Goal: Information Seeking & Learning: Learn about a topic

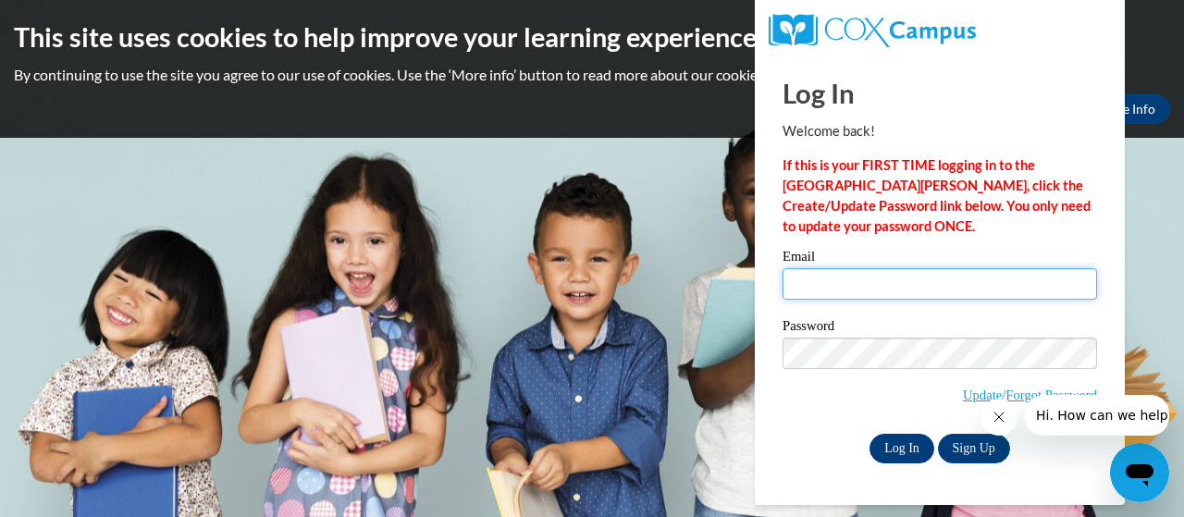
type input "[EMAIL_ADDRESS][DOMAIN_NAME]"
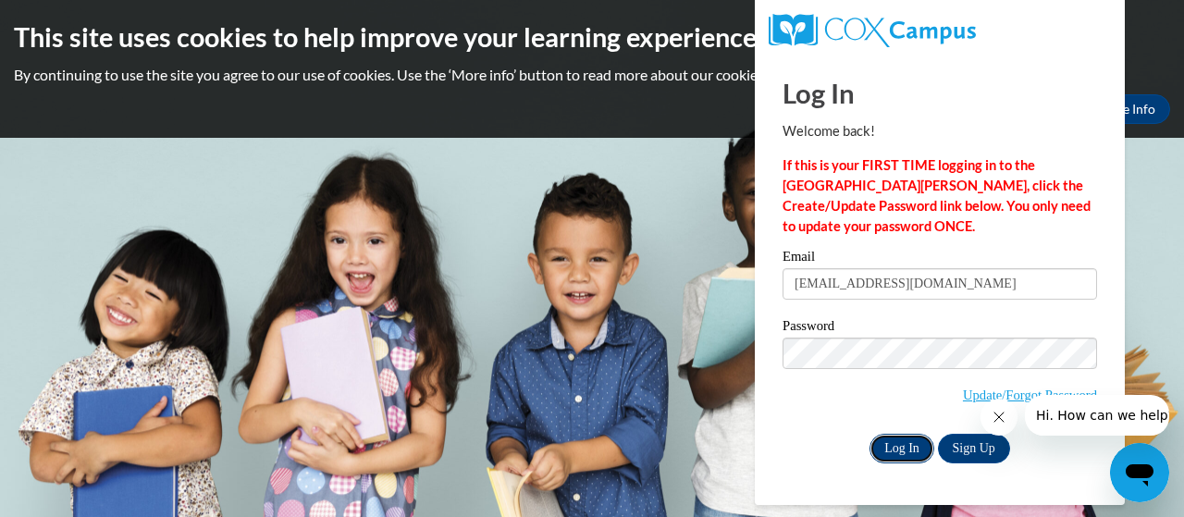
click at [895, 449] on input "Log In" at bounding box center [901, 449] width 65 height 30
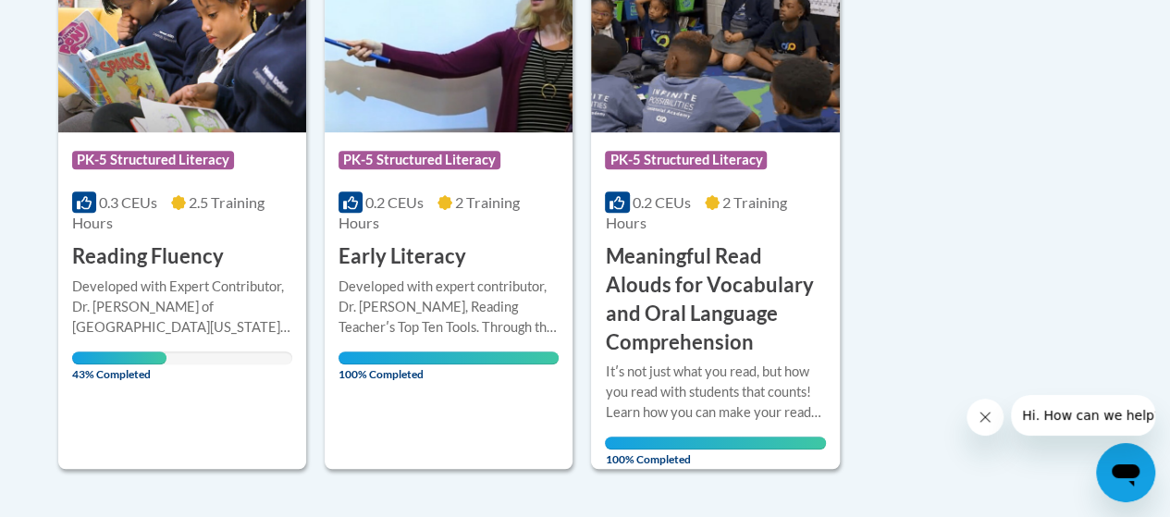
scroll to position [532, 0]
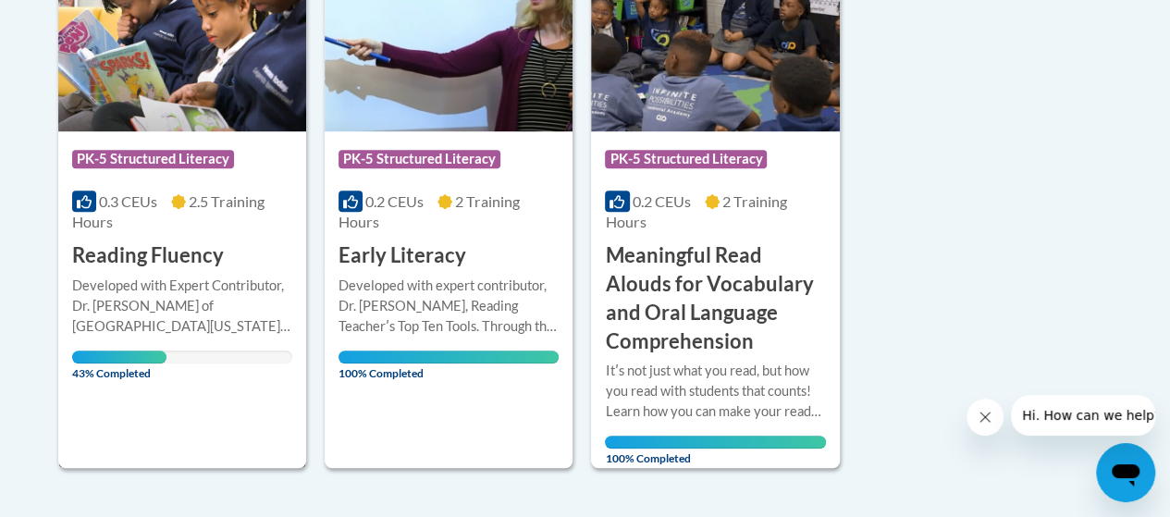
click at [158, 75] on img at bounding box center [182, 37] width 248 height 189
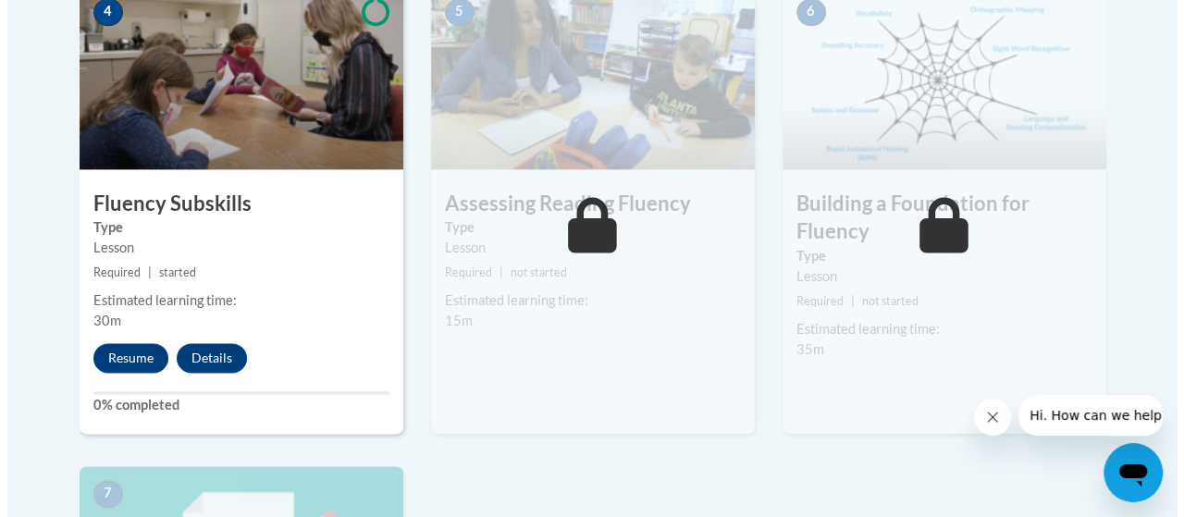
scroll to position [1176, 0]
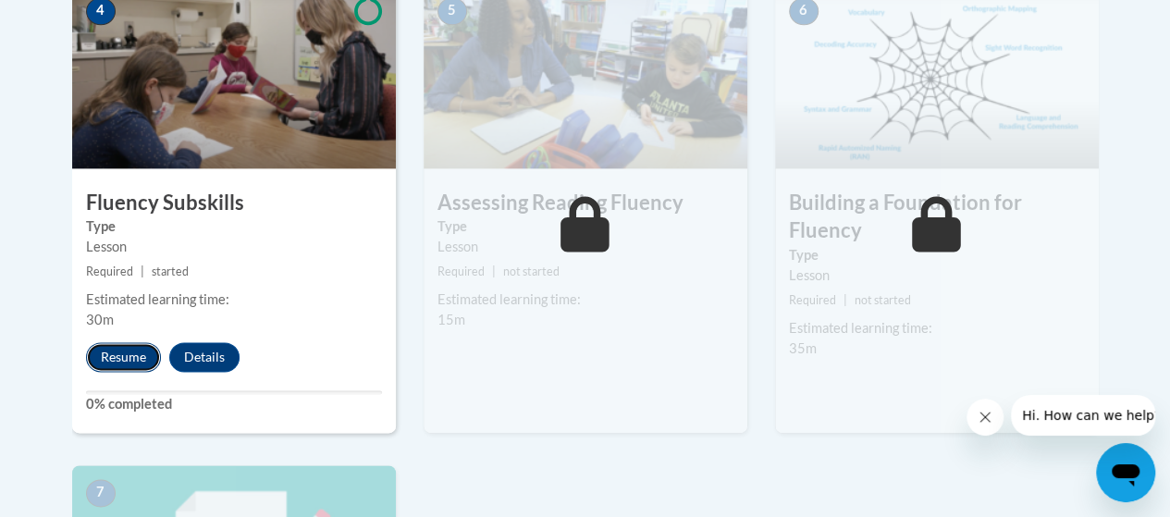
click at [109, 354] on button "Resume" at bounding box center [123, 357] width 75 height 30
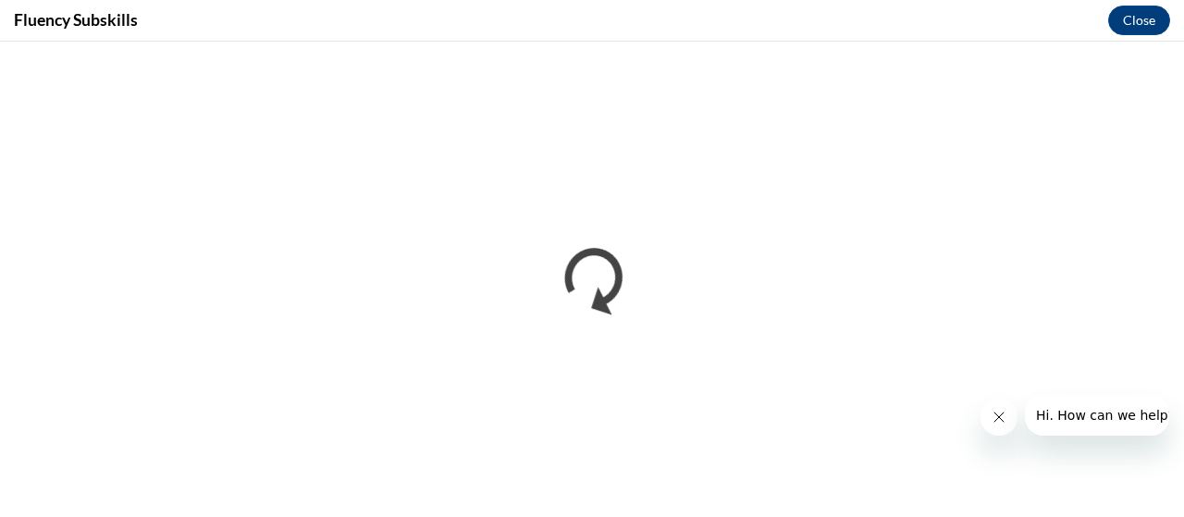
scroll to position [0, 0]
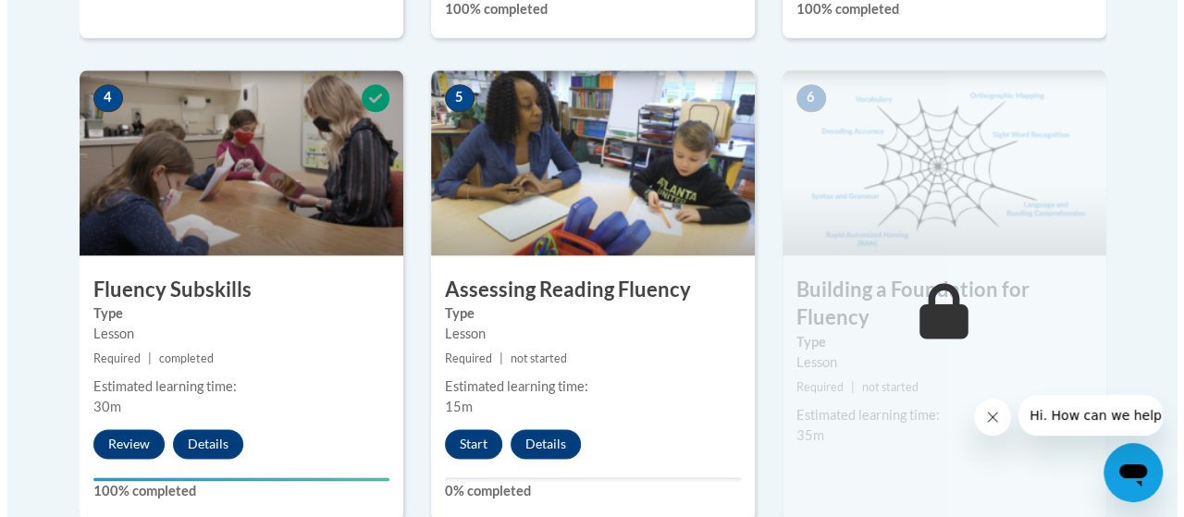
scroll to position [1076, 0]
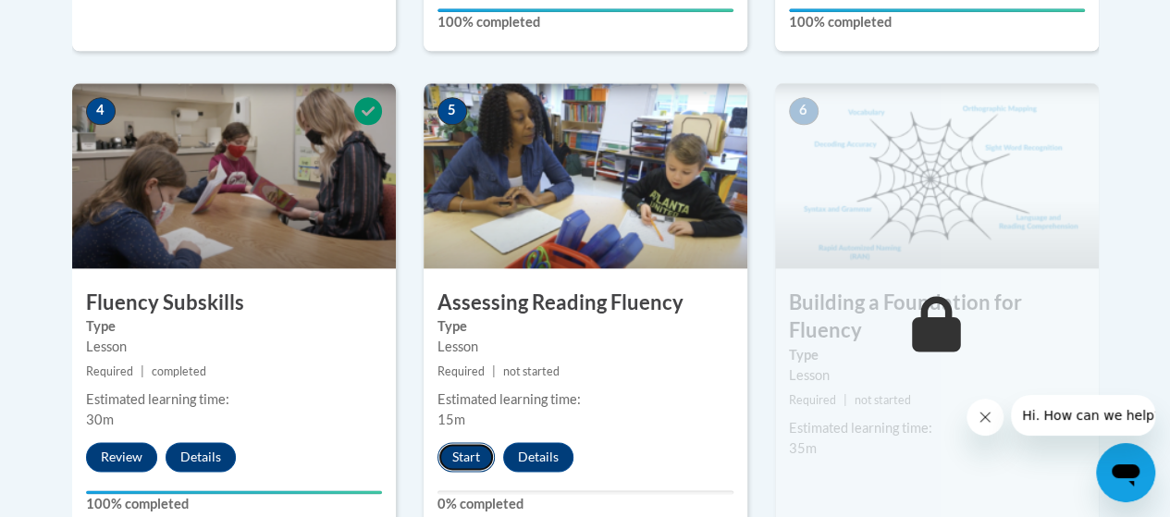
click at [460, 460] on button "Start" at bounding box center [465, 457] width 57 height 30
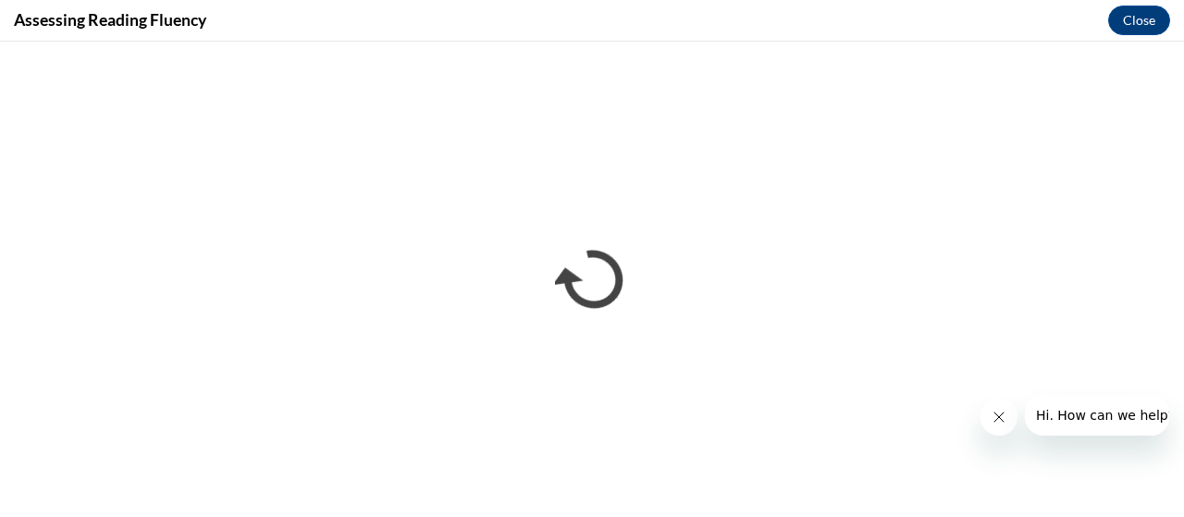
scroll to position [0, 0]
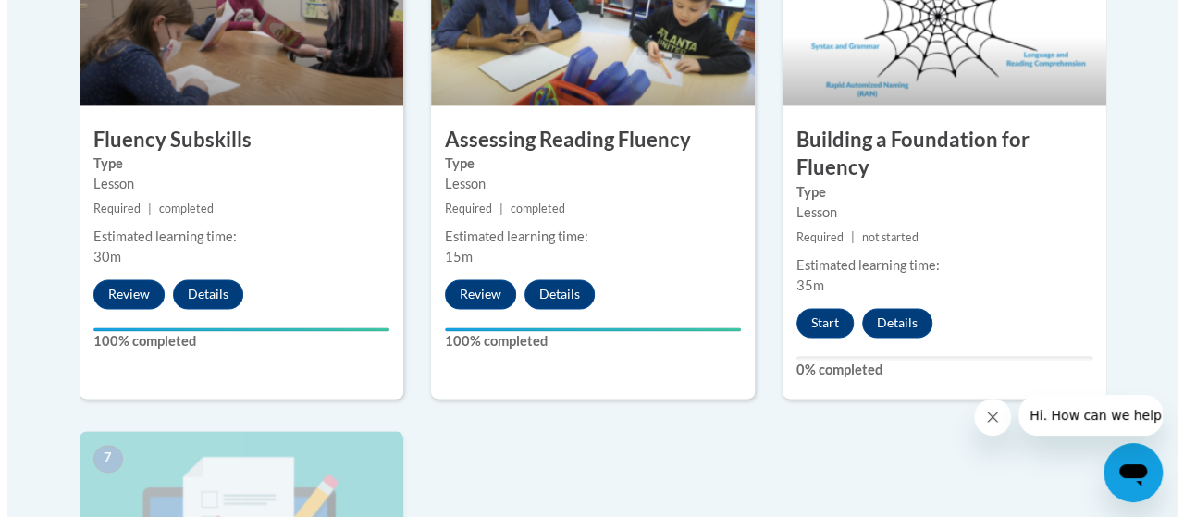
scroll to position [1240, 0]
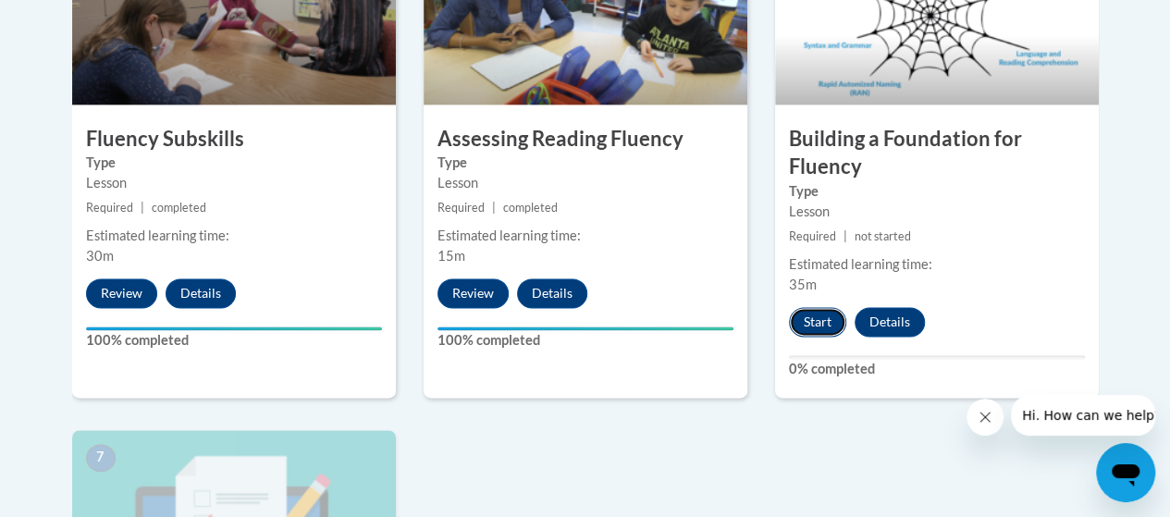
click at [814, 329] on button "Start" at bounding box center [817, 322] width 57 height 30
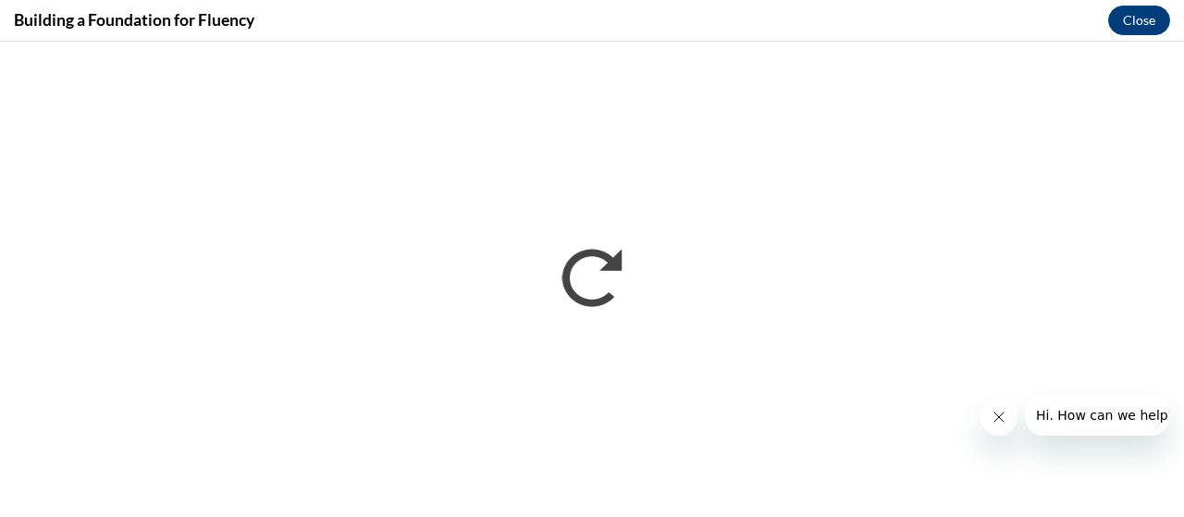
scroll to position [0, 0]
